Goal: Task Accomplishment & Management: Manage account settings

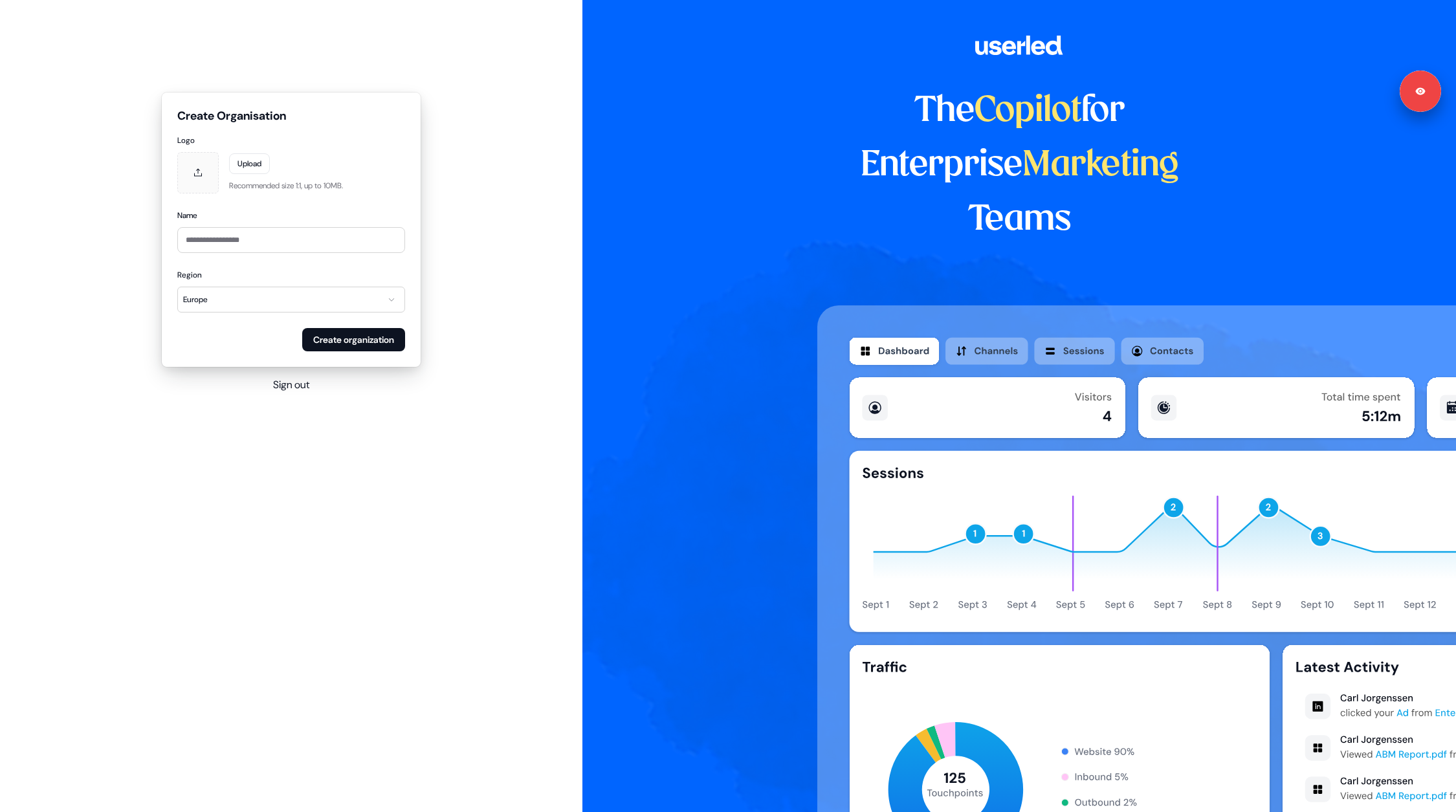
click at [291, 404] on div "**********" at bounding box center [291, 242] width 582 height 485
click at [293, 384] on button "Sign out" at bounding box center [291, 385] width 36 height 16
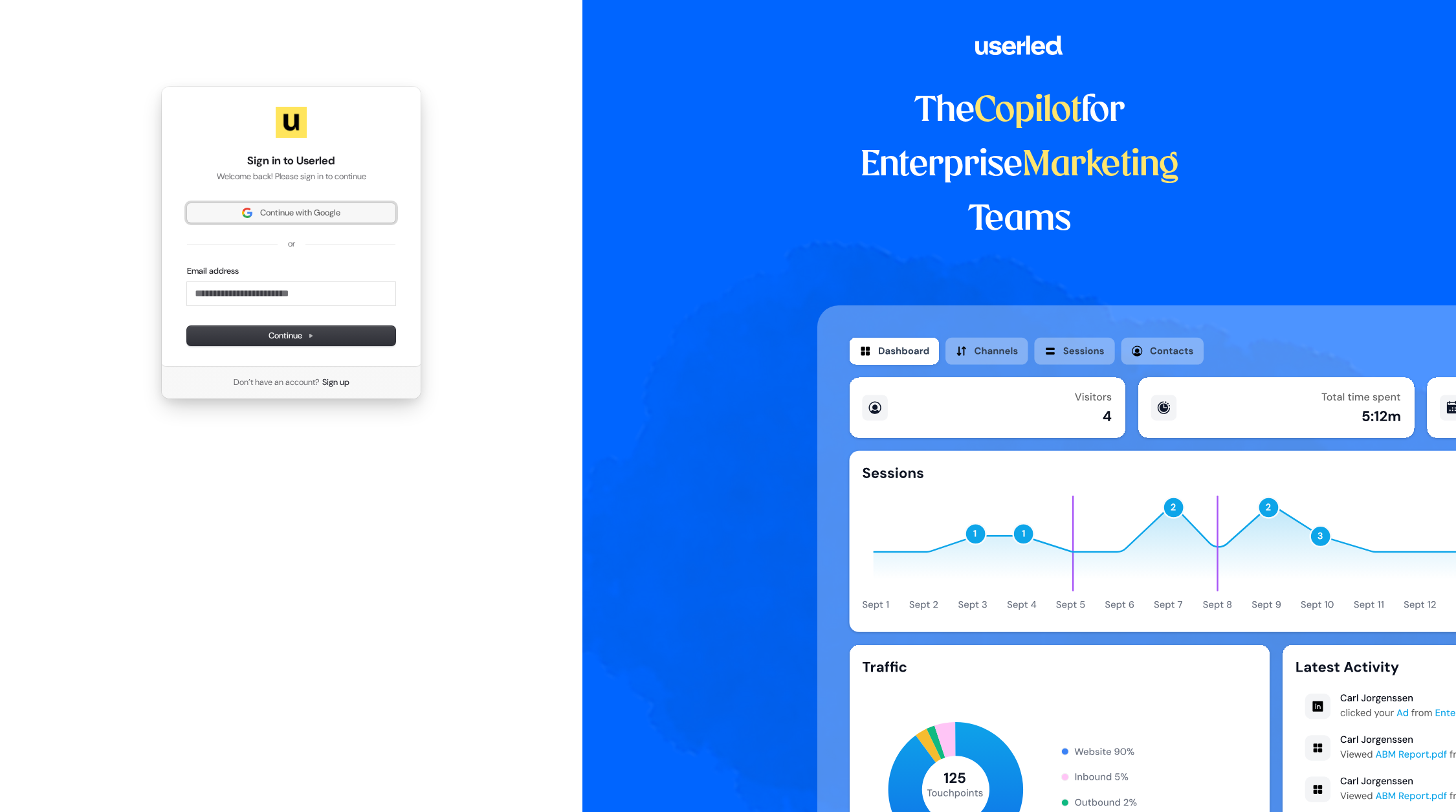
click at [290, 216] on span "Continue with Google" at bounding box center [300, 213] width 80 height 12
